Goal: Task Accomplishment & Management: Use online tool/utility

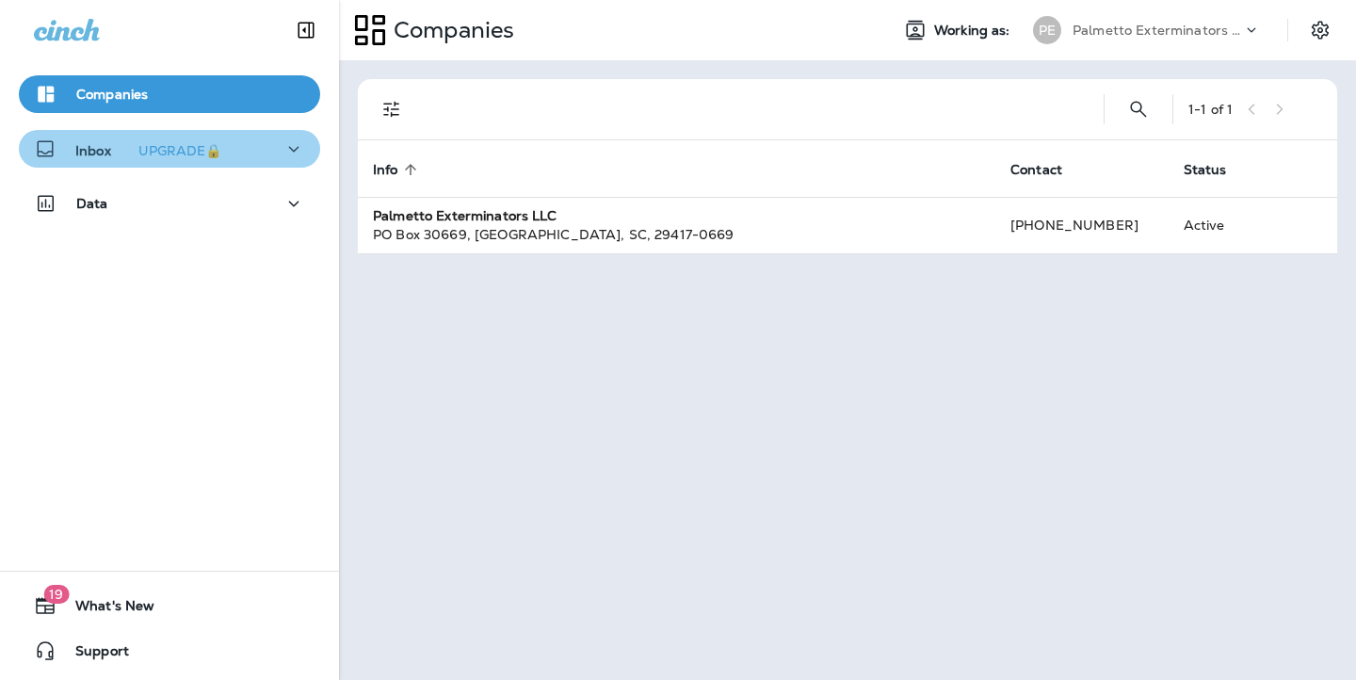
click at [283, 147] on icon "button" at bounding box center [294, 149] width 23 height 24
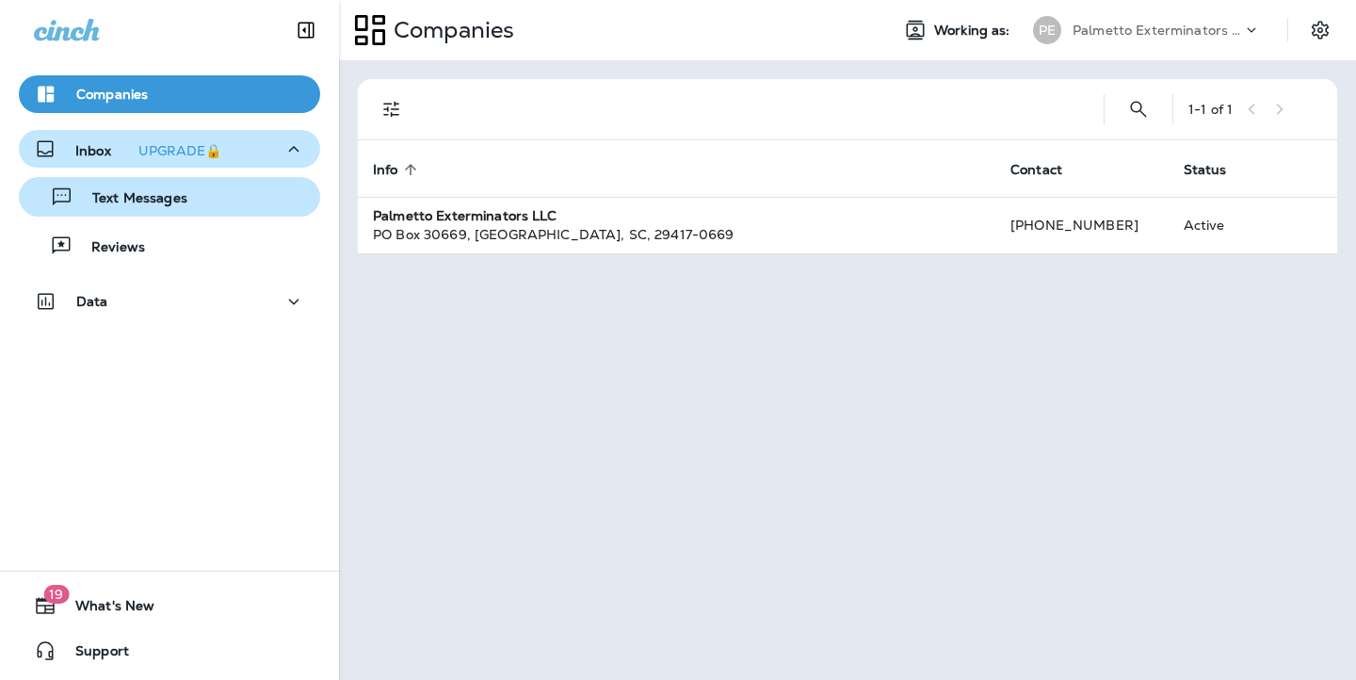
click at [134, 193] on p "Text Messages" at bounding box center [130, 199] width 114 height 18
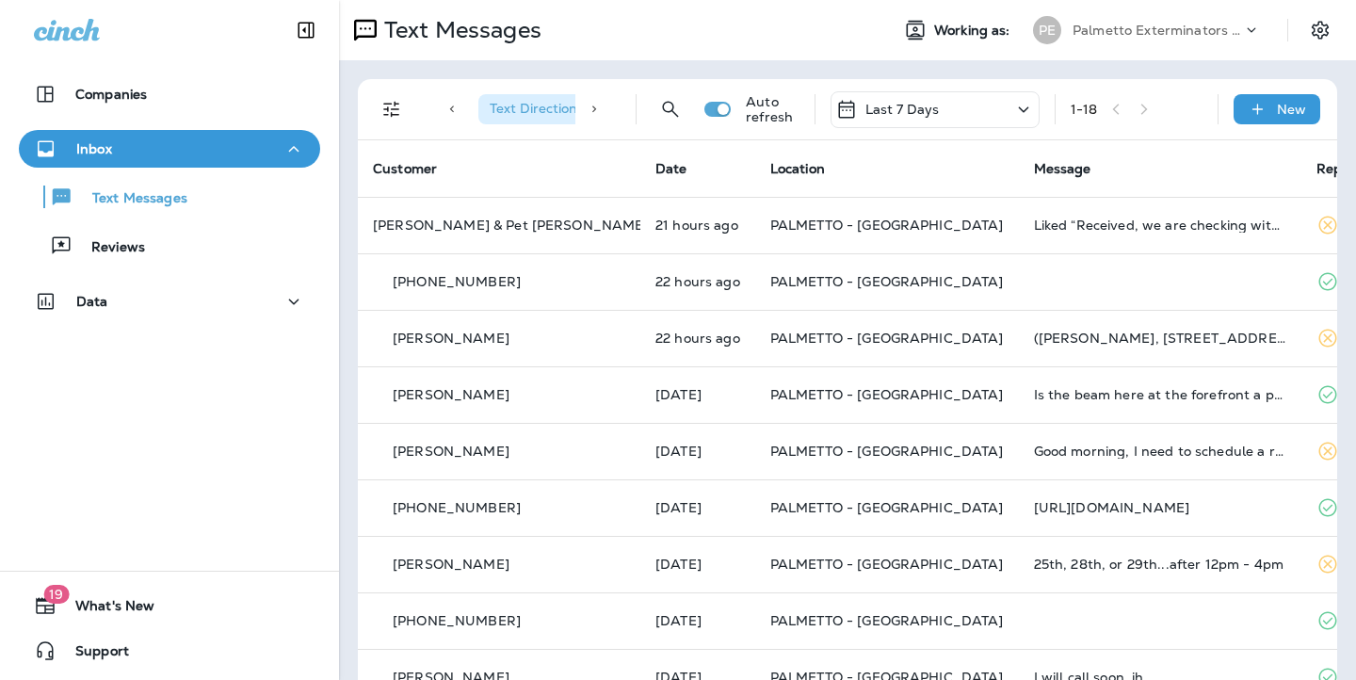
click at [588, 113] on icon at bounding box center [594, 109] width 13 height 13
click at [456, 109] on icon at bounding box center [451, 109] width 13 height 13
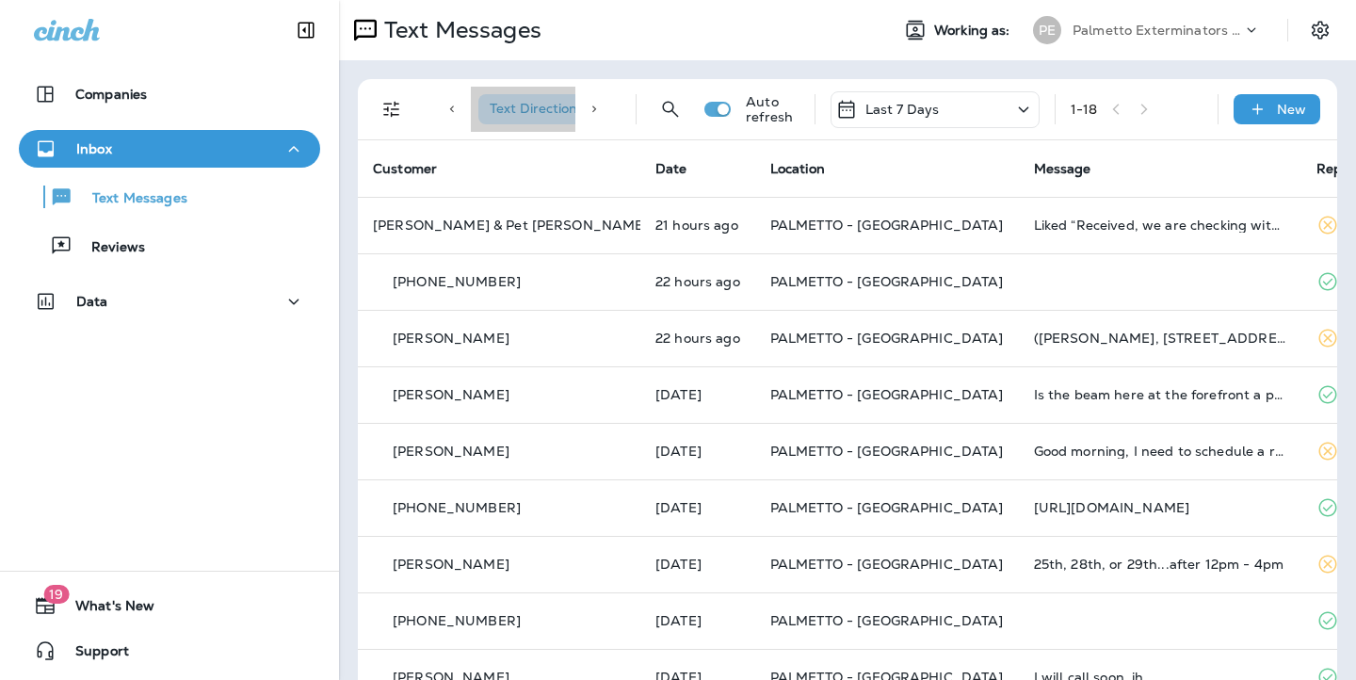
click at [529, 110] on span "Text Direction : Incoming" at bounding box center [565, 108] width 150 height 17
click at [394, 108] on icon "Filters" at bounding box center [391, 110] width 16 height 16
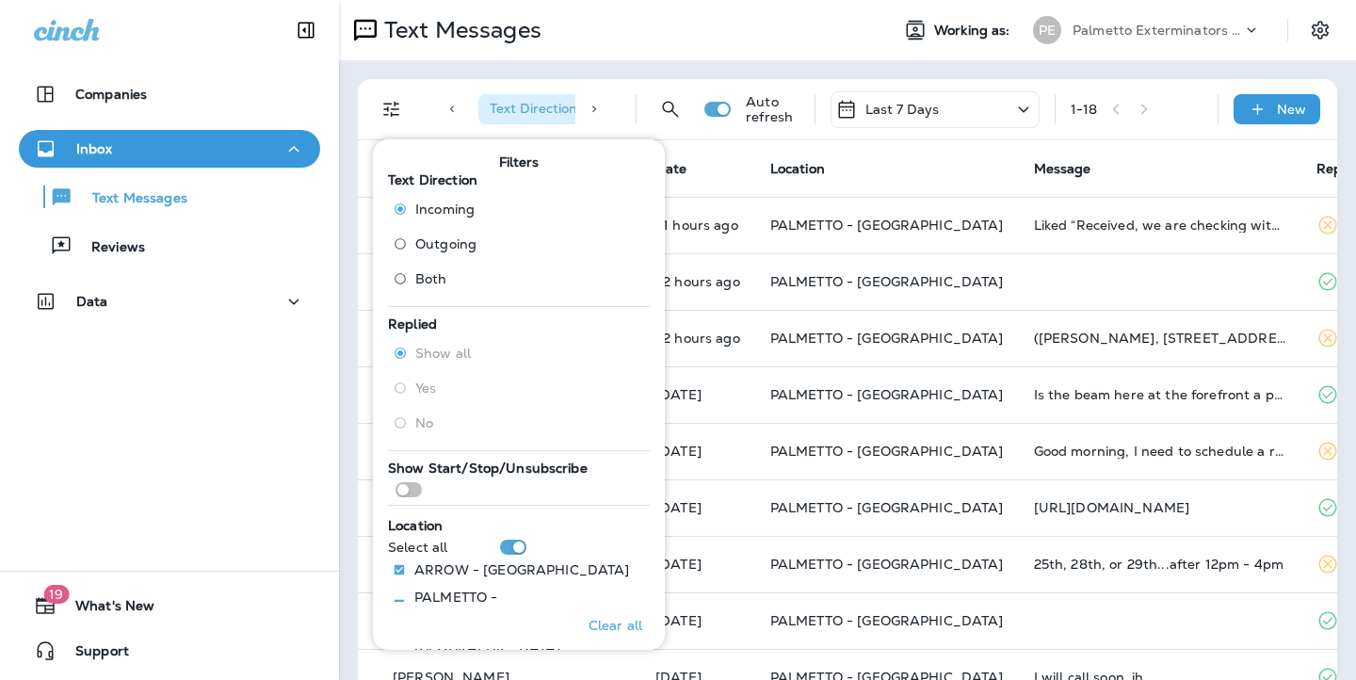
click at [460, 245] on span "Outgoing" at bounding box center [445, 243] width 61 height 15
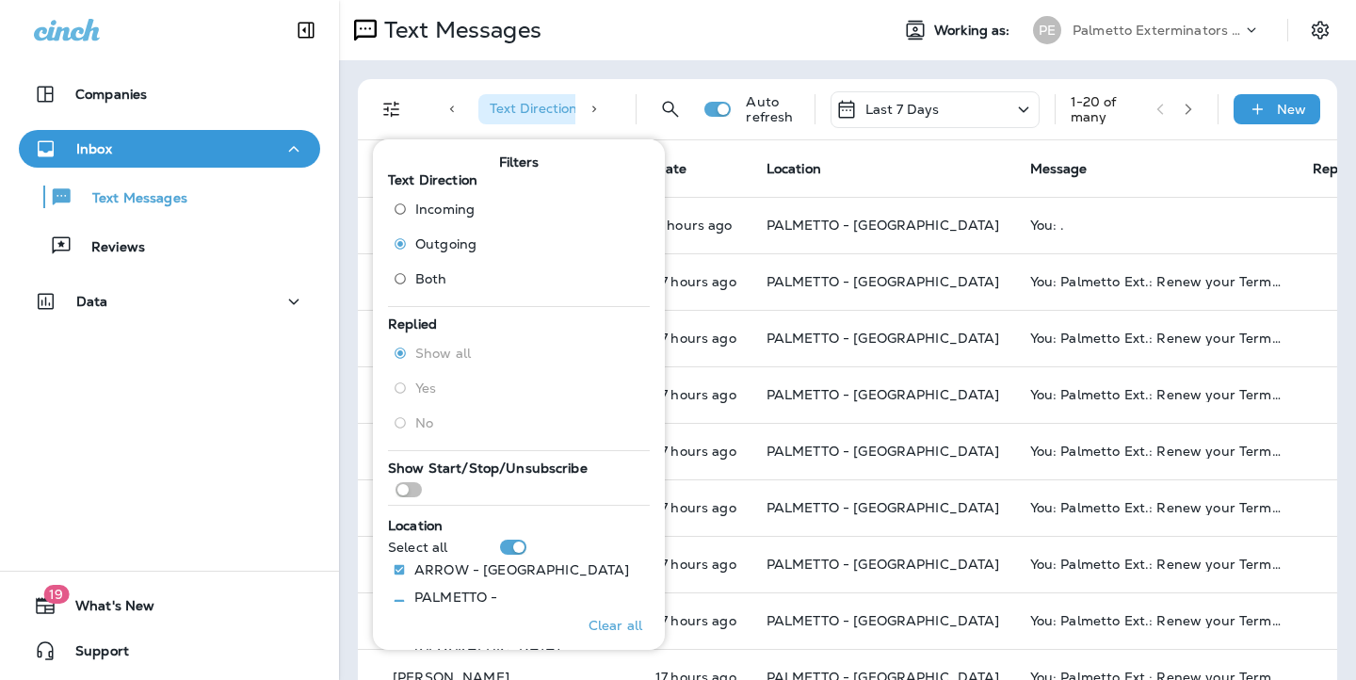
click at [1111, 179] on th "Message" at bounding box center [1156, 168] width 283 height 57
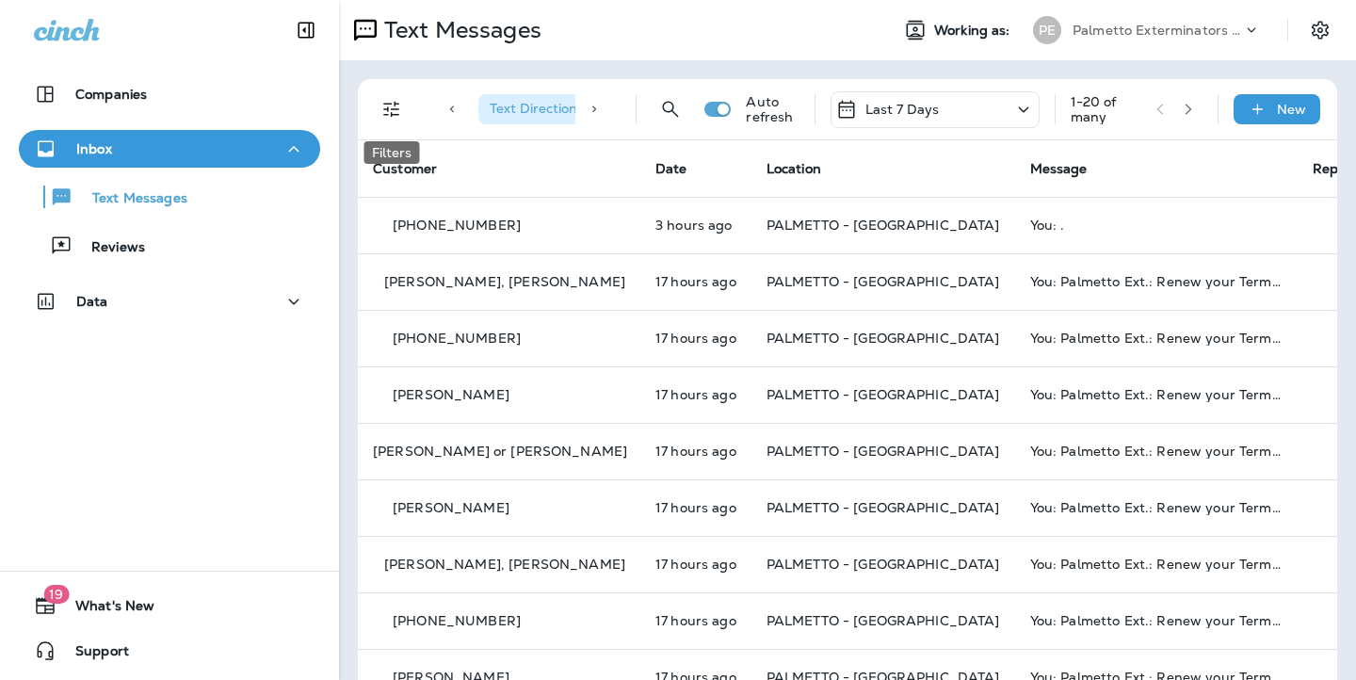
click at [402, 106] on icon "Filters" at bounding box center [391, 109] width 23 height 23
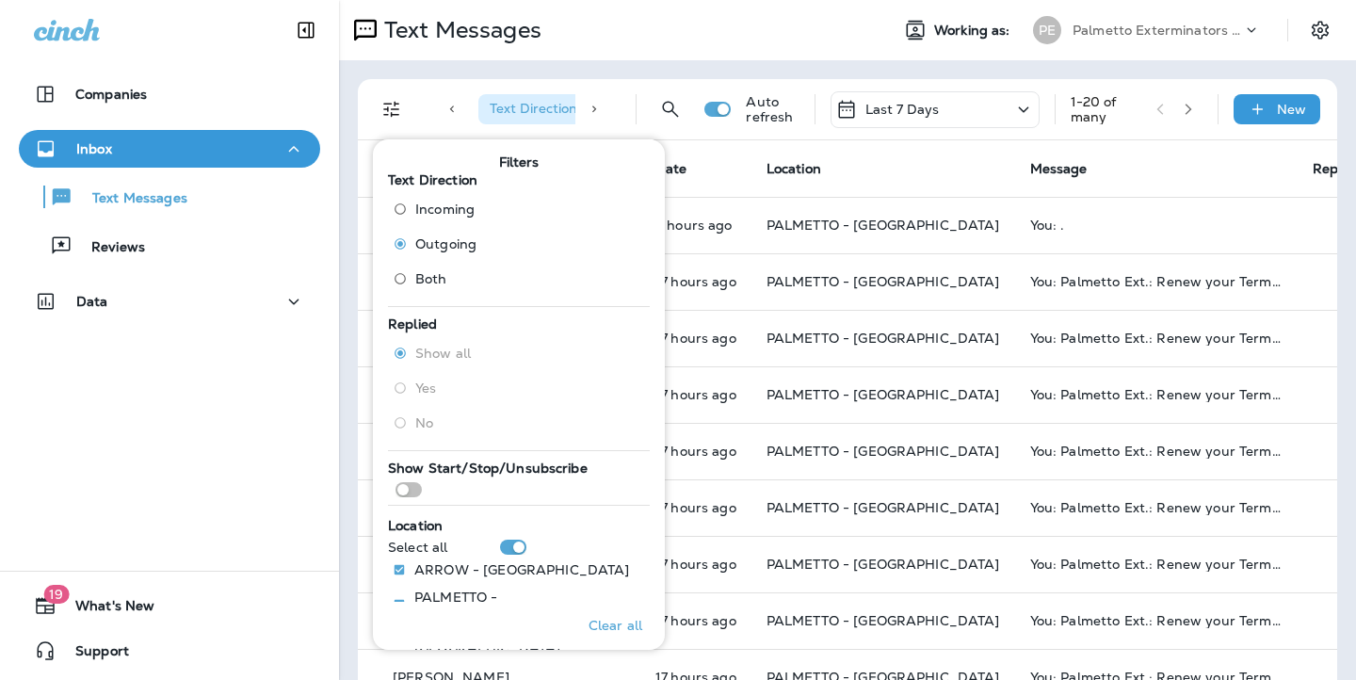
click at [623, 58] on div "Text Messages Working as: PE Palmetto Exterminators LLC" at bounding box center [847, 30] width 1017 height 60
